Goal: Task Accomplishment & Management: Manage account settings

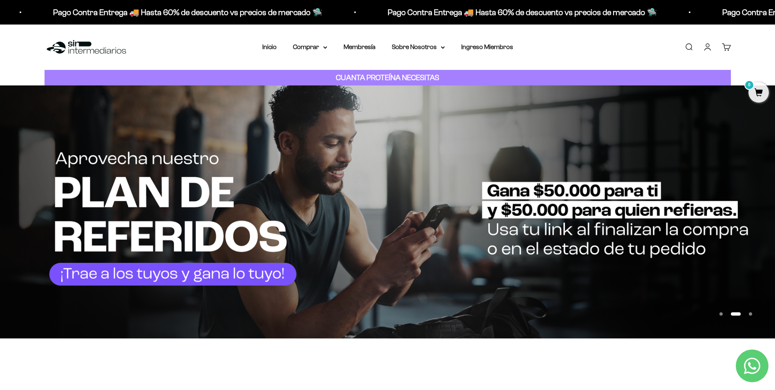
click at [705, 45] on link "Iniciar sesión" at bounding box center [707, 46] width 9 height 9
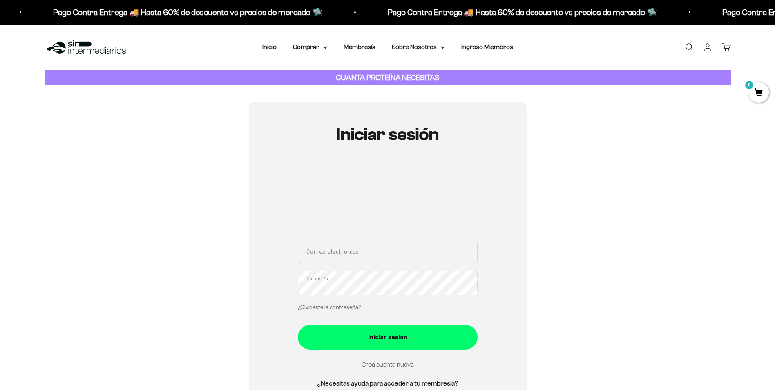
click at [325, 248] on input "Correo electrónico" at bounding box center [388, 251] width 180 height 25
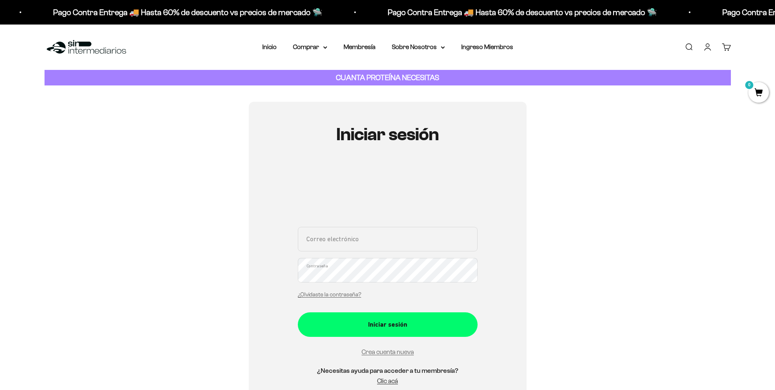
type input "davidcardonagarcia17@gmail.com"
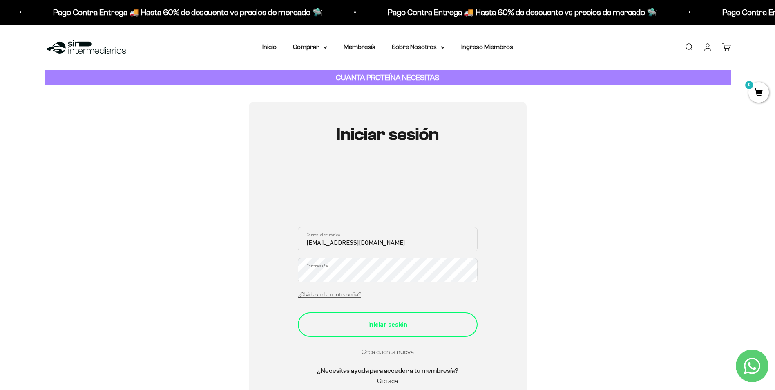
click at [384, 325] on div "Iniciar sesión" at bounding box center [387, 324] width 147 height 11
